Goal: Task Accomplishment & Management: Use online tool/utility

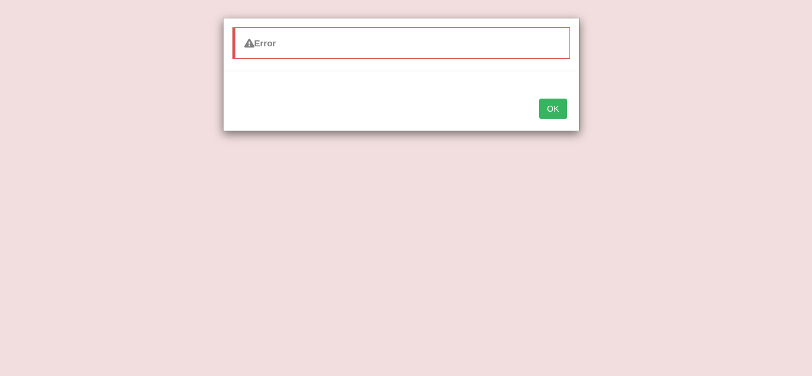
click at [536, 107] on div "OK" at bounding box center [400, 110] width 355 height 42
click at [548, 106] on button "OK" at bounding box center [552, 109] width 27 height 20
